Goal: Task Accomplishment & Management: Use online tool/utility

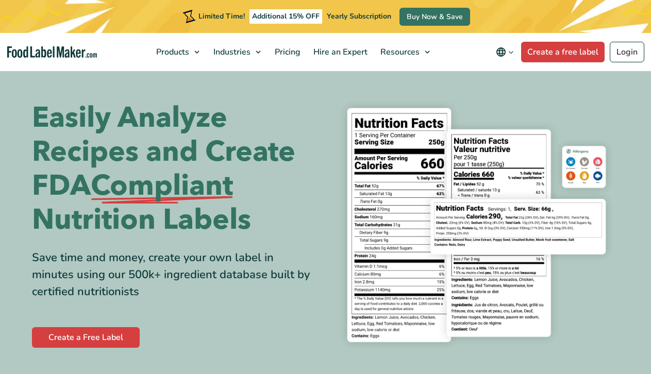
click at [91, 333] on link "Create a Free Label" at bounding box center [86, 337] width 108 height 21
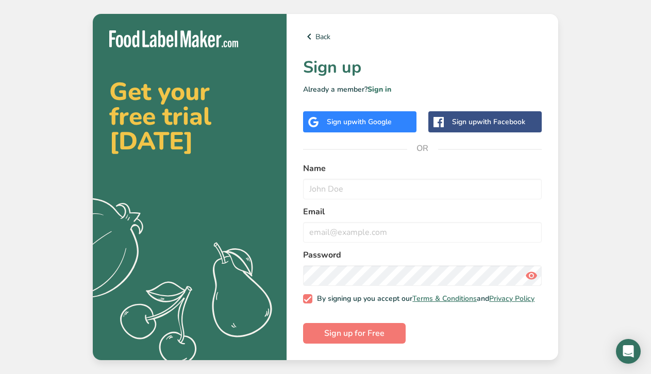
click at [366, 121] on span "with Google" at bounding box center [372, 122] width 40 height 10
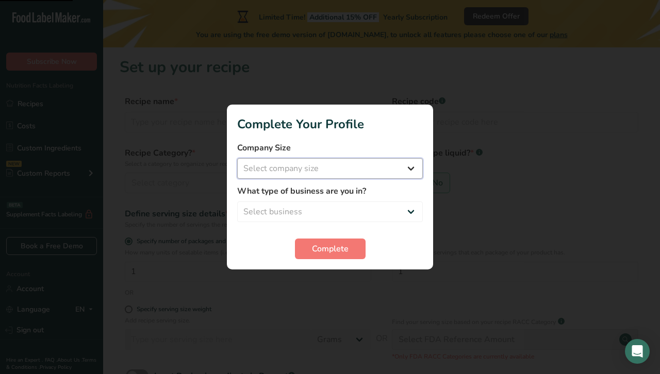
click at [387, 172] on select "Select company size Fewer than 10 Employees 10 to 50 Employees 51 to 500 Employ…" at bounding box center [330, 168] width 186 height 21
select select "1"
click at [237, 158] on select "Select company size Fewer than 10 Employees 10 to 50 Employees 51 to 500 Employ…" at bounding box center [330, 168] width 186 height 21
click at [397, 207] on select "Select business Packaged Food Manufacturer Restaurant & Cafe Bakery Meal Plans …" at bounding box center [330, 212] width 186 height 21
select select "8"
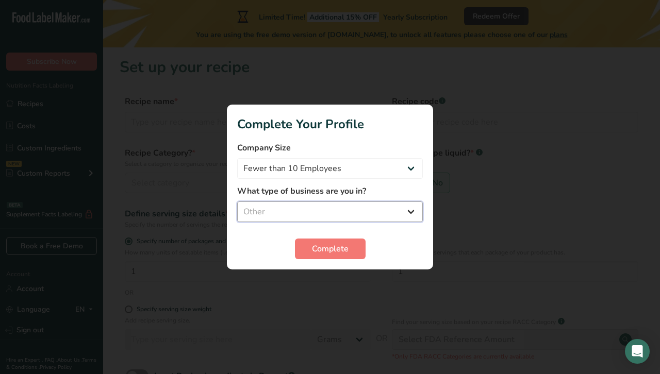
click at [237, 202] on select "Select business Packaged Food Manufacturer Restaurant & Cafe Bakery Meal Plans …" at bounding box center [330, 212] width 186 height 21
click at [315, 256] on button "Complete" at bounding box center [330, 249] width 71 height 21
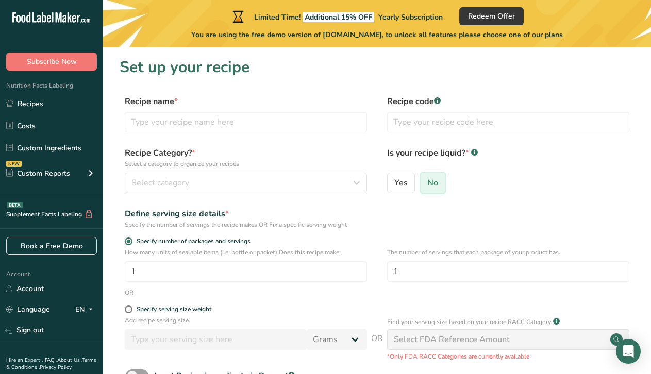
click at [425, 182] on input "No" at bounding box center [424, 182] width 7 height 7
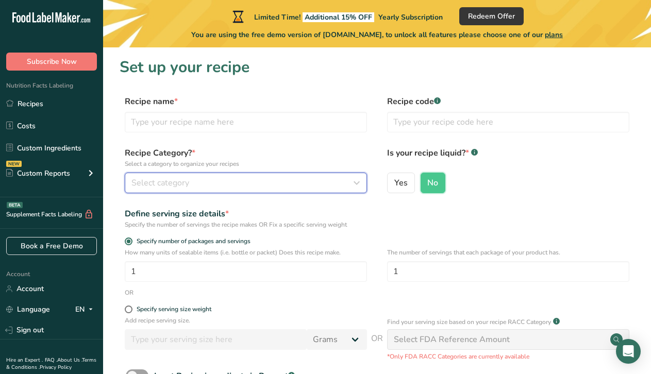
click at [273, 180] on div "Select category" at bounding box center [243, 183] width 223 height 12
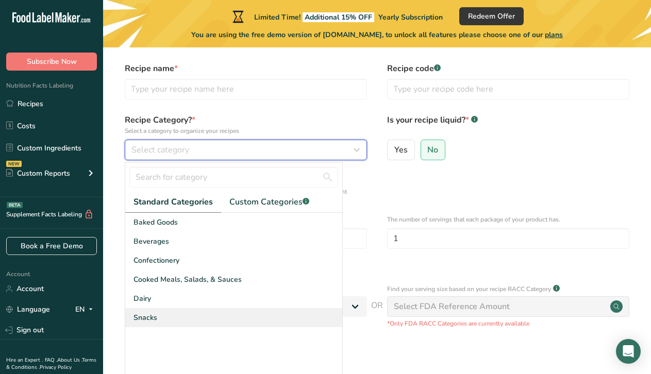
scroll to position [52, 0]
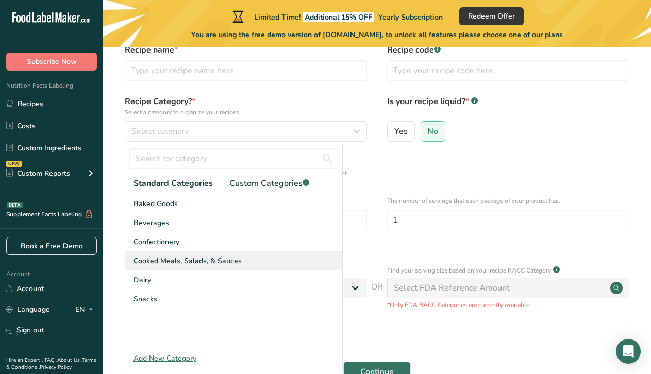
click at [206, 260] on span "Cooked Meals, Salads, & Sauces" at bounding box center [188, 261] width 108 height 11
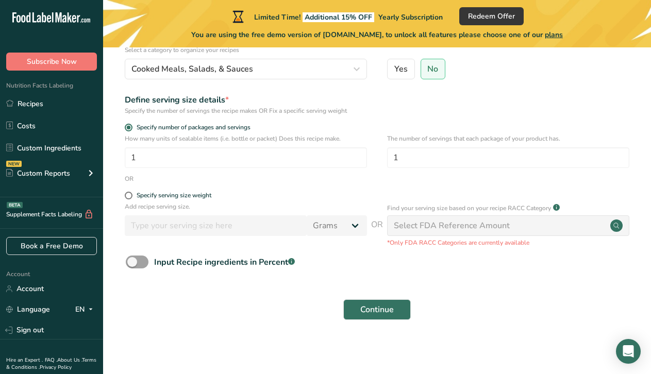
scroll to position [116, 0]
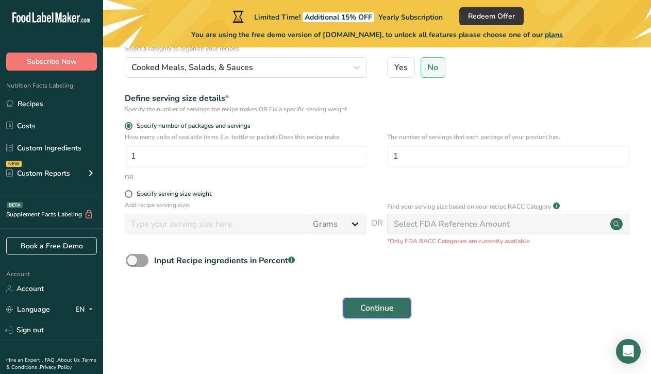
click at [358, 309] on button "Continue" at bounding box center [377, 308] width 68 height 21
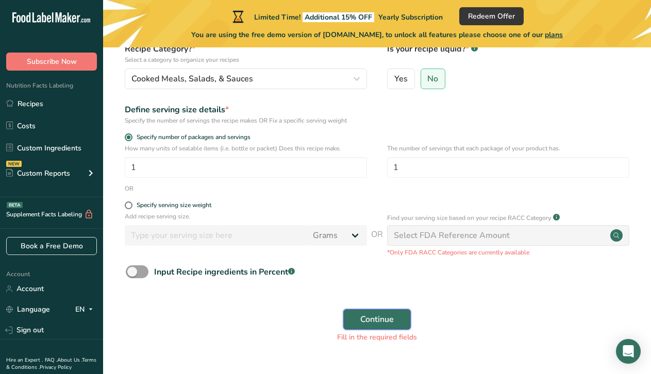
scroll to position [12, 0]
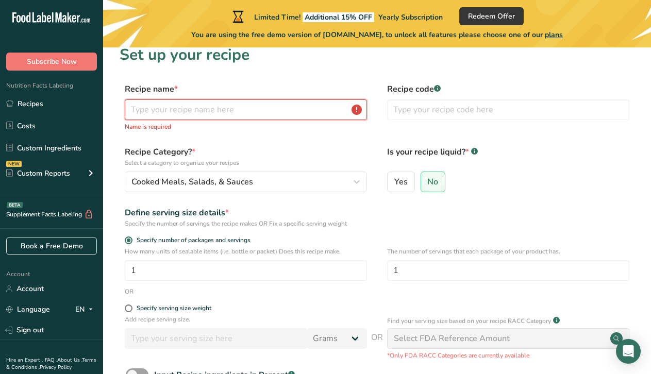
click at [174, 107] on input "text" at bounding box center [246, 110] width 242 height 21
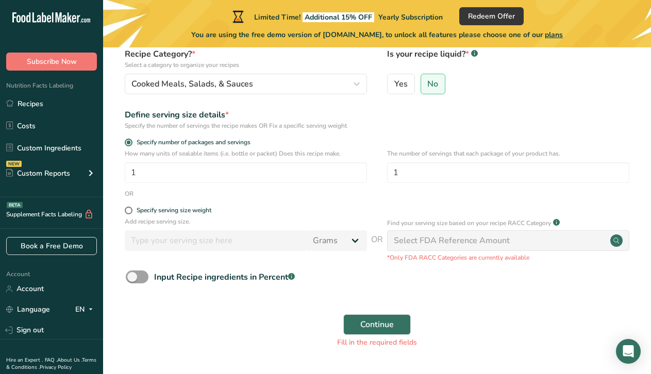
scroll to position [116, 0]
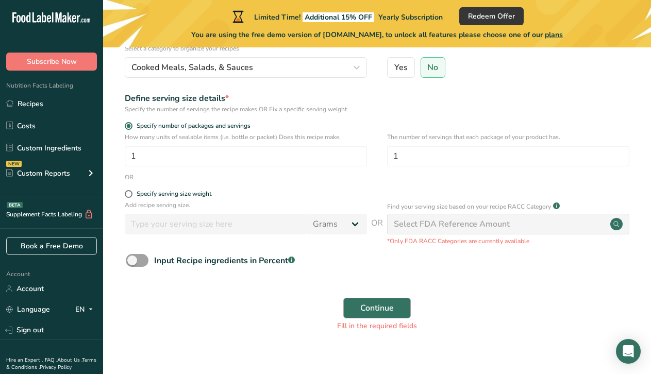
type input "Salsa"
click at [392, 304] on span "Continue" at bounding box center [377, 308] width 34 height 12
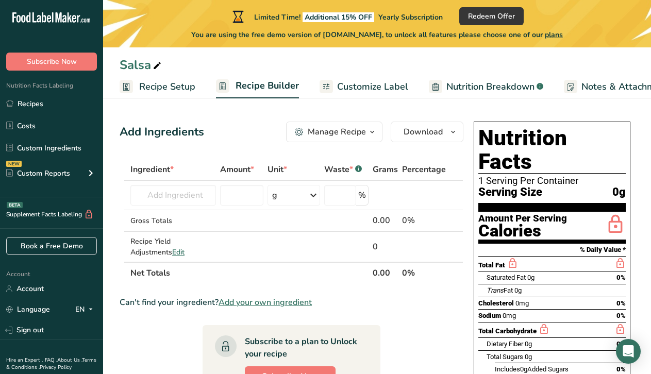
click at [358, 80] on span "Customize Label" at bounding box center [372, 87] width 71 height 14
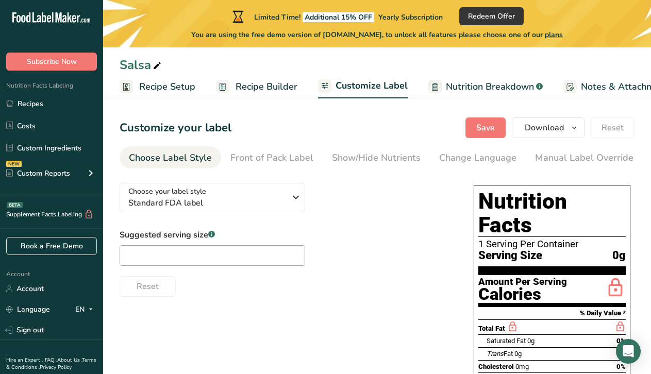
scroll to position [0, 142]
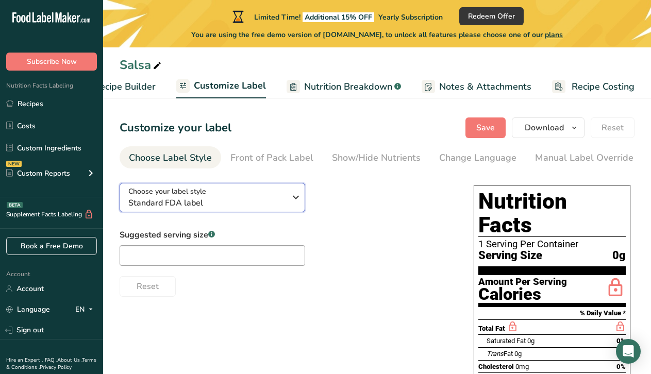
click at [295, 207] on icon "button" at bounding box center [296, 197] width 12 height 19
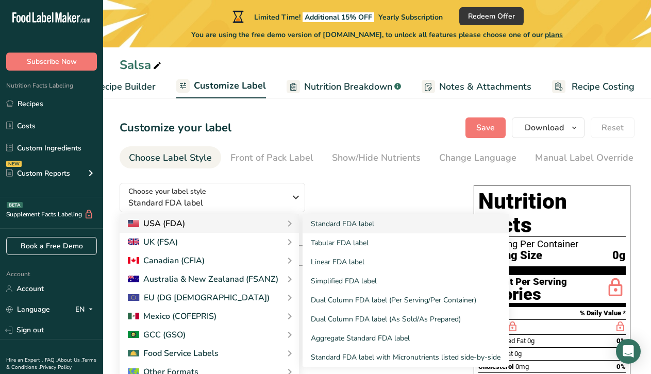
click at [251, 230] on div "USA (FDA)" at bounding box center [209, 224] width 163 height 12
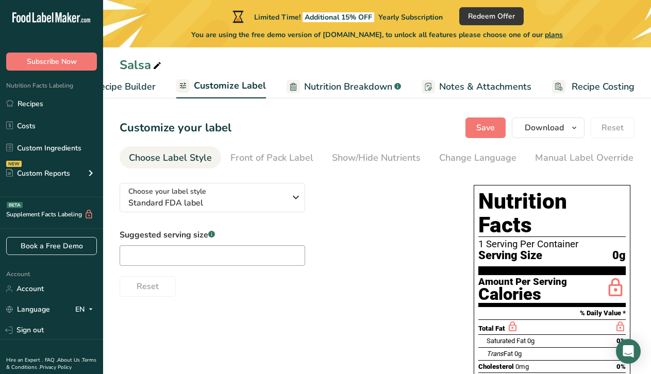
click at [461, 86] on span "Notes & Attachments" at bounding box center [485, 87] width 92 height 14
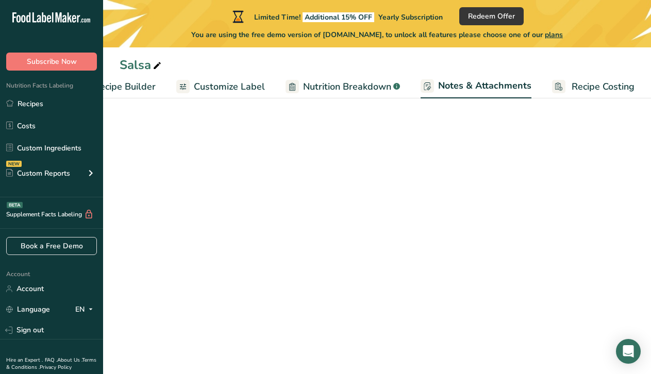
scroll to position [0, 142]
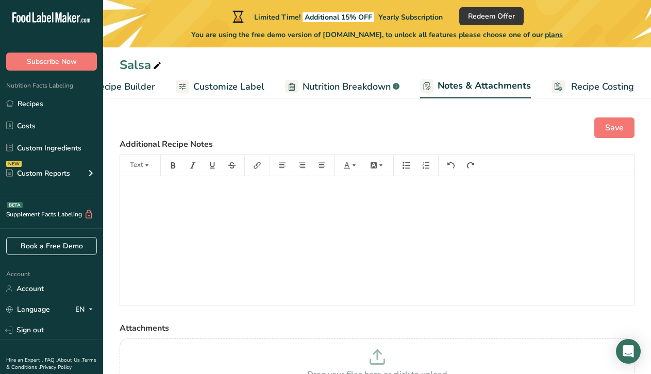
click at [353, 238] on div "﻿" at bounding box center [377, 240] width 514 height 129
click at [615, 136] on button "Save" at bounding box center [615, 128] width 40 height 21
click at [311, 81] on span "Nutrition Breakdown" at bounding box center [347, 87] width 88 height 14
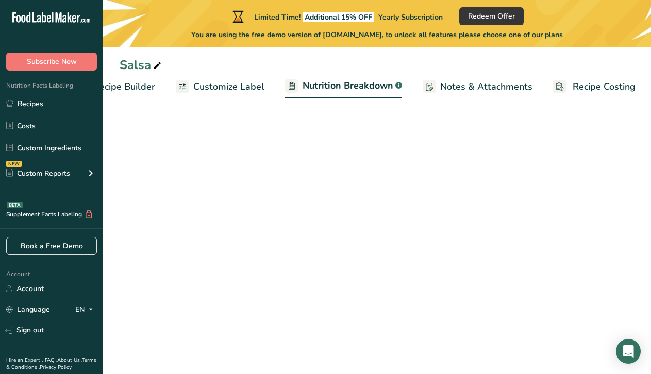
select select "Calories"
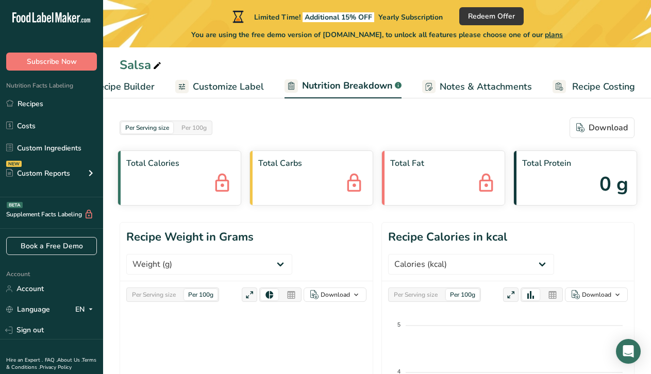
click at [229, 87] on span "Customize Label" at bounding box center [228, 87] width 71 height 14
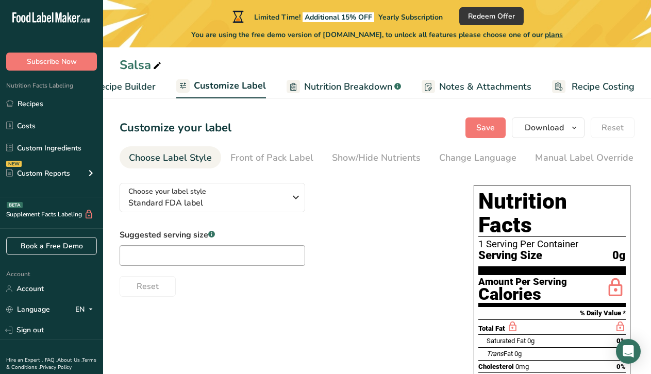
click at [138, 83] on span "Recipe Builder" at bounding box center [125, 87] width 62 height 14
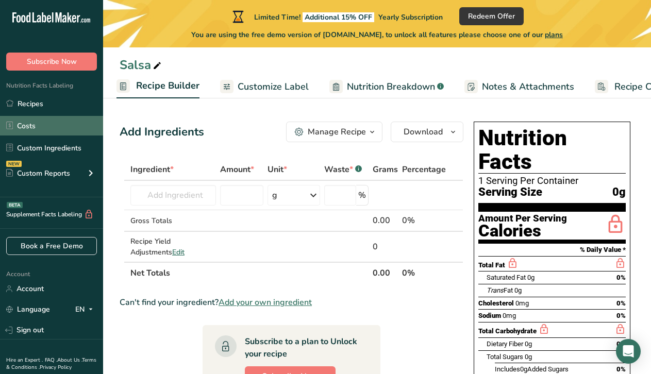
click at [18, 123] on link "Costs" at bounding box center [51, 126] width 103 height 20
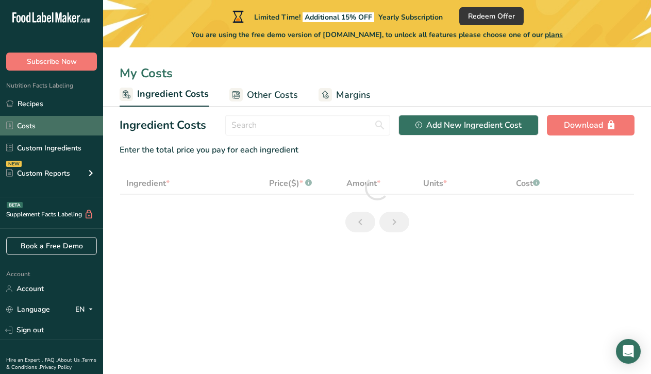
select select "1"
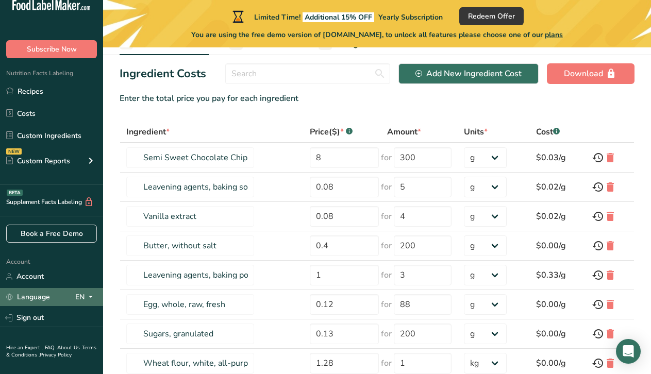
scroll to position [34, 0]
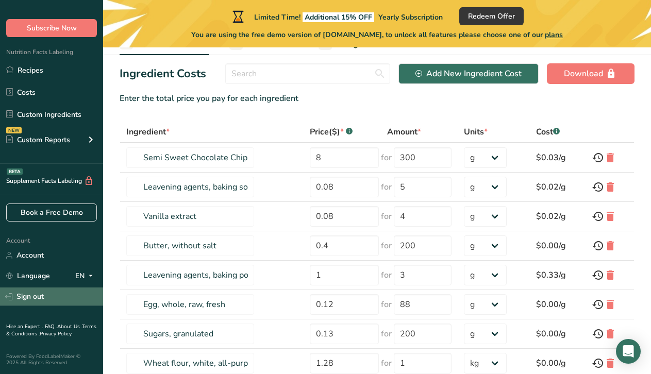
click at [51, 290] on link "Sign out" at bounding box center [51, 297] width 103 height 18
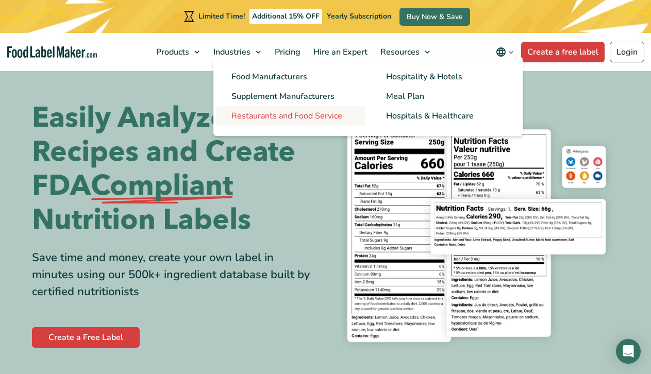
click at [336, 114] on span "Restaurants and Food Service" at bounding box center [287, 115] width 111 height 11
